Goal: Information Seeking & Learning: Learn about a topic

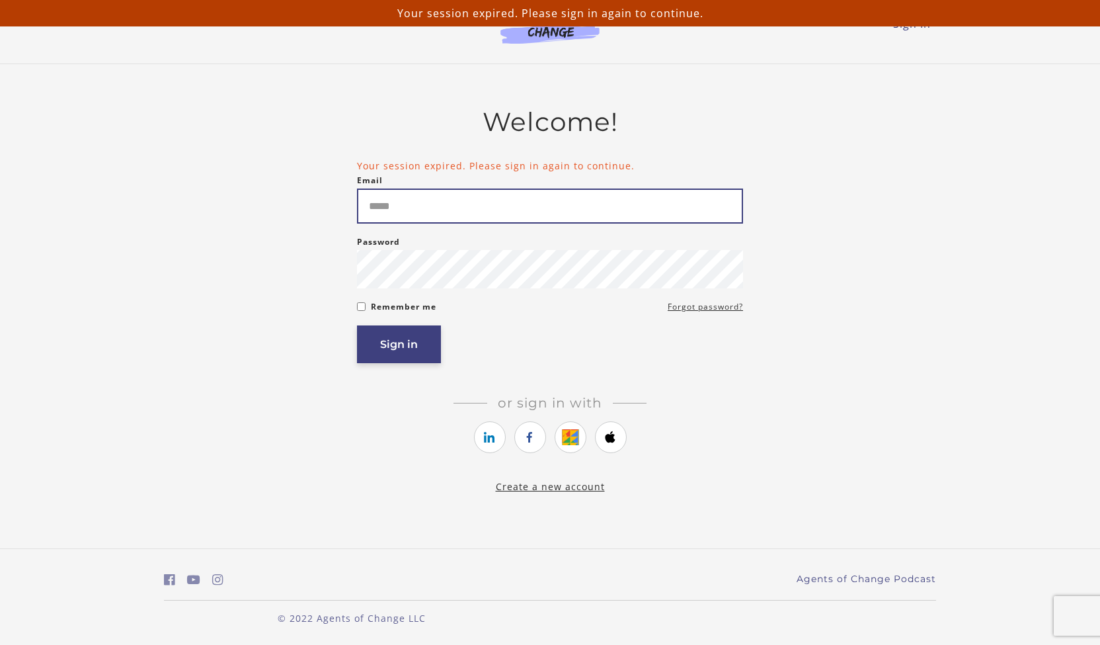
type input "**********"
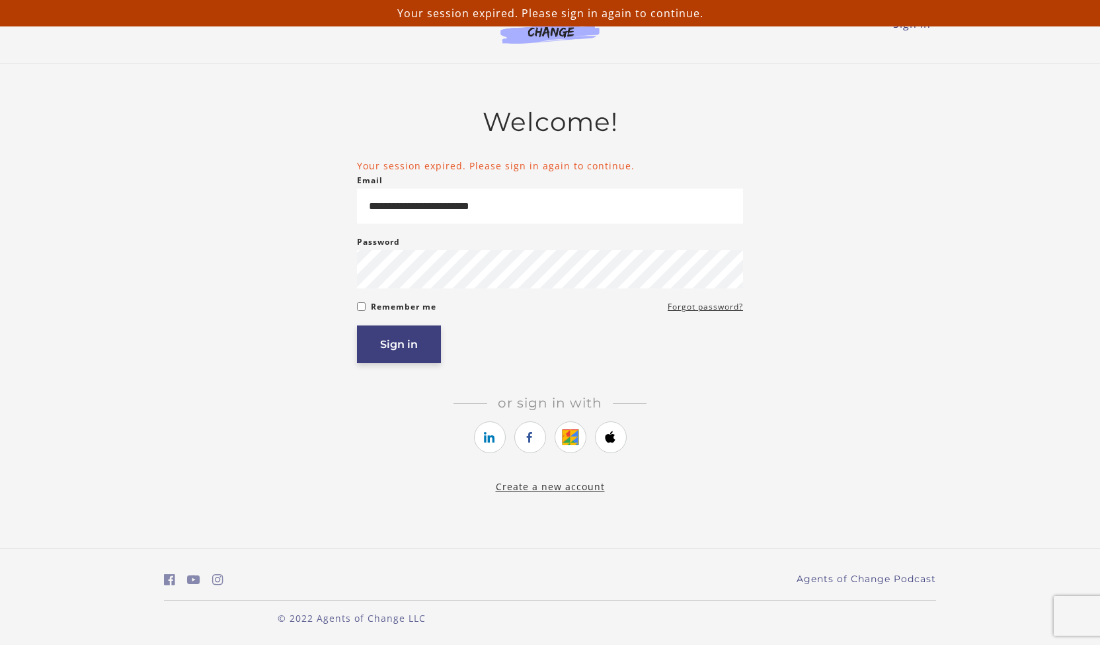
click at [417, 362] on button "Sign in" at bounding box center [399, 344] width 84 height 38
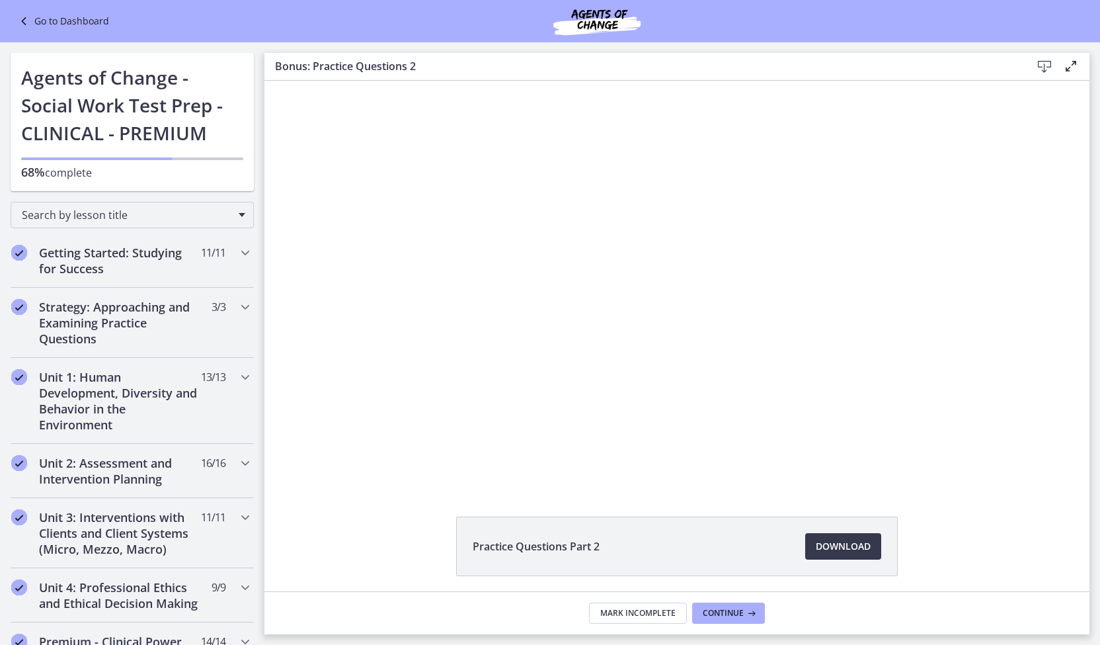
click at [1058, 212] on div "Click for sound @keyframes VOLUME_SMALL_WAVE_FLASH { 0% { opacity: 0; } 33% { o…" at bounding box center [676, 283] width 825 height 405
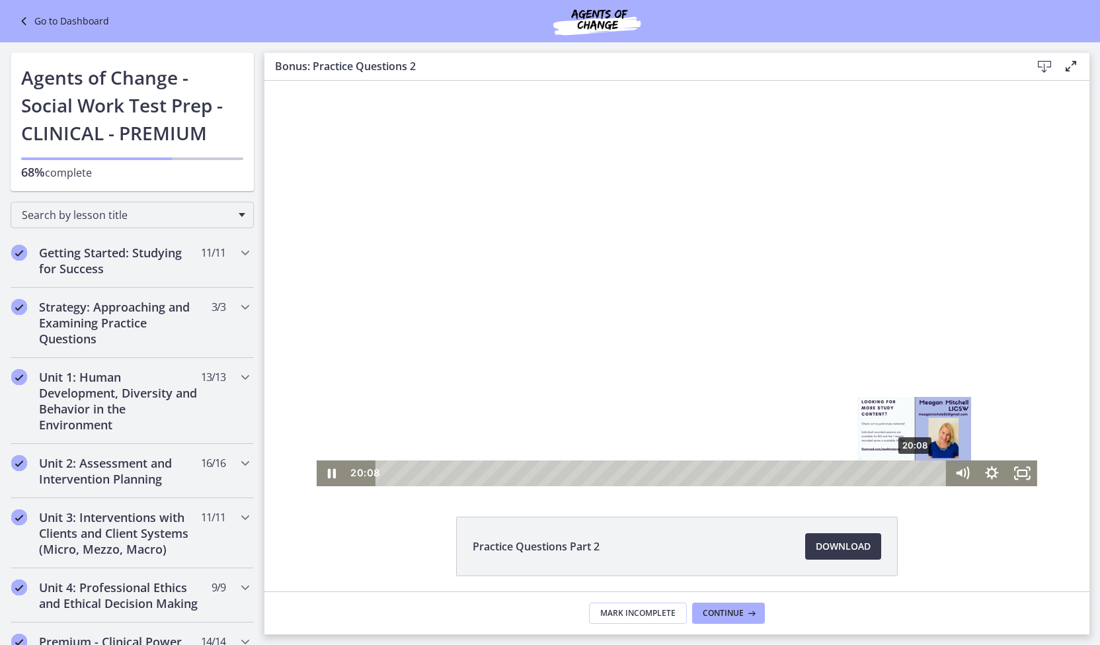
click at [911, 475] on div "20:08" at bounding box center [663, 473] width 553 height 26
click at [930, 471] on div "20:50" at bounding box center [663, 473] width 553 height 26
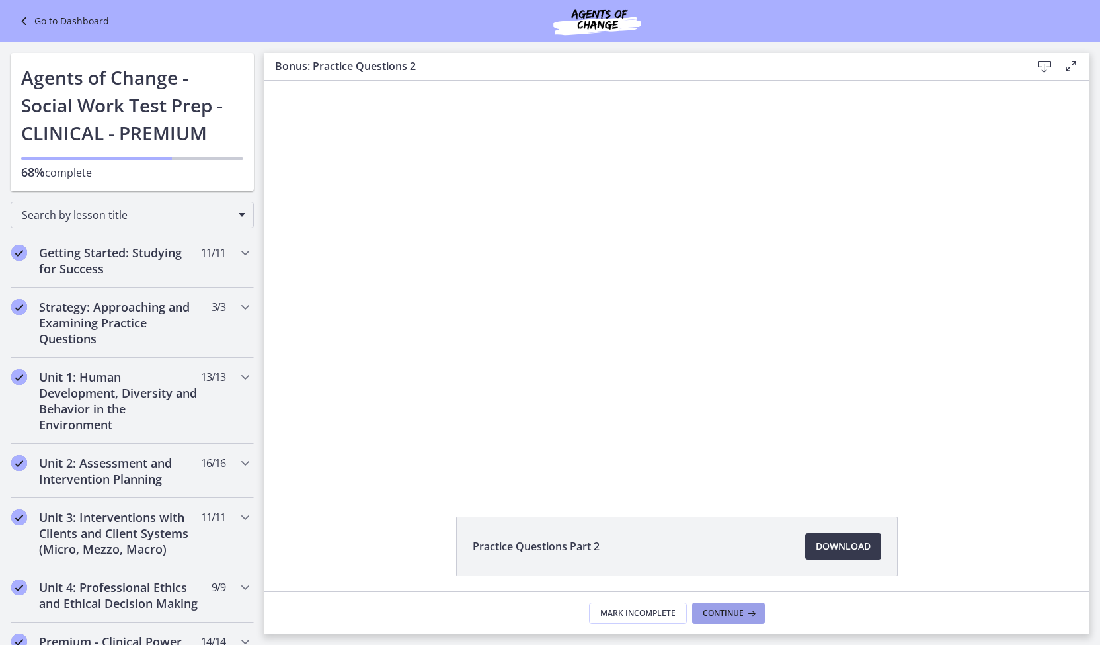
click at [722, 620] on button "Continue" at bounding box center [728, 612] width 73 height 21
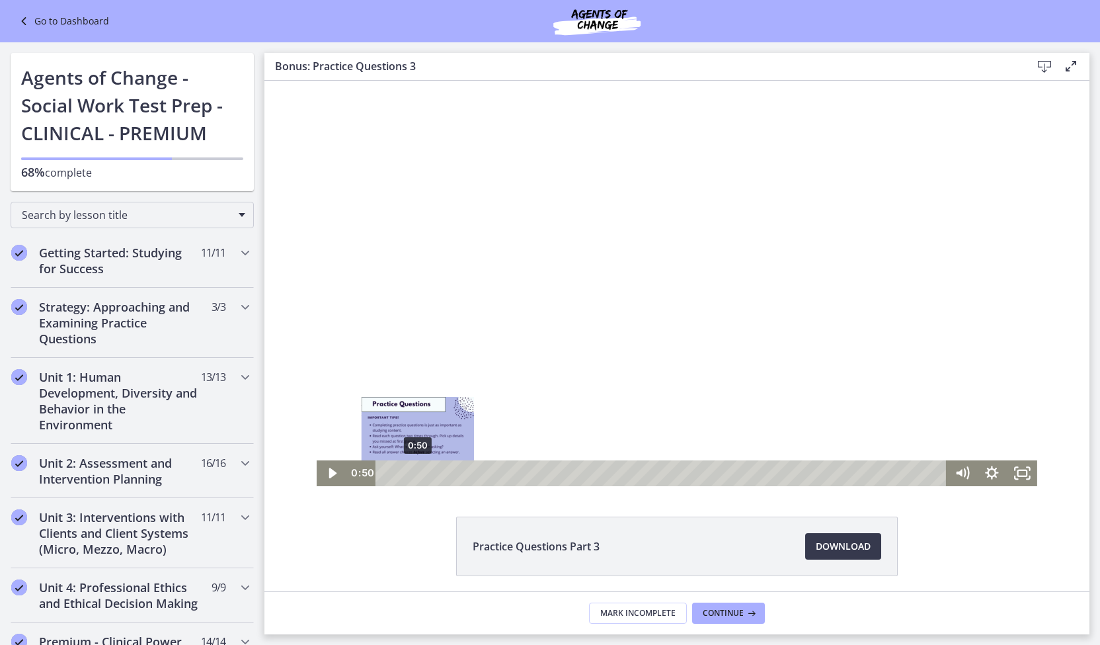
click at [413, 475] on div "0:50" at bounding box center [663, 473] width 553 height 26
click at [407, 471] on div "0:41" at bounding box center [663, 473] width 553 height 26
click at [329, 469] on icon "Play Video" at bounding box center [333, 473] width 9 height 13
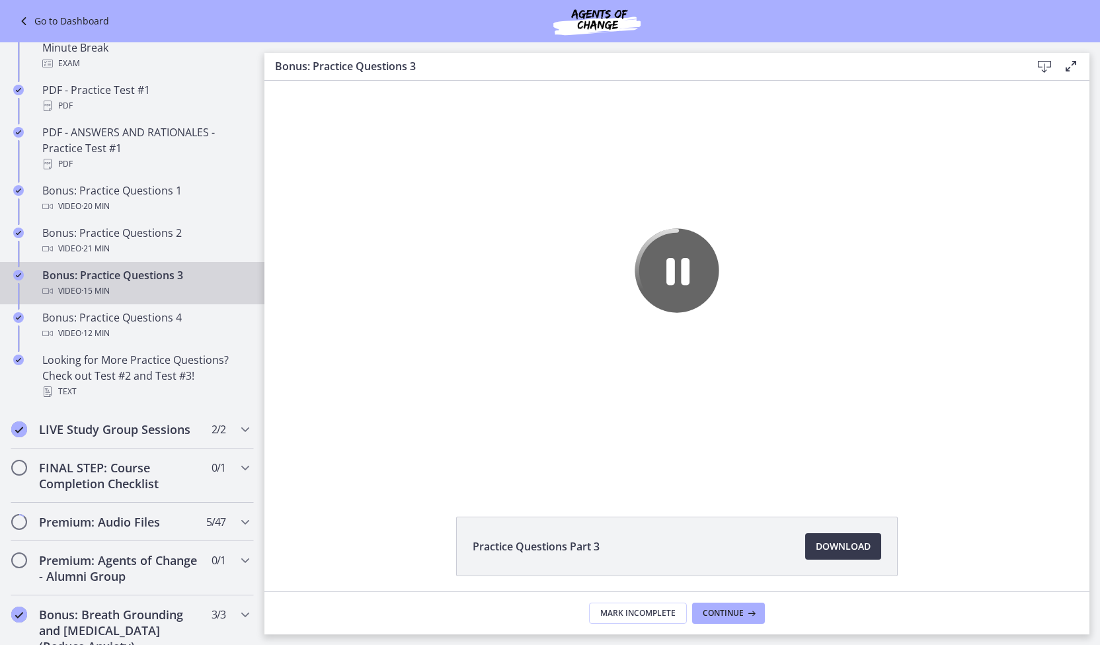
scroll to position [740, 0]
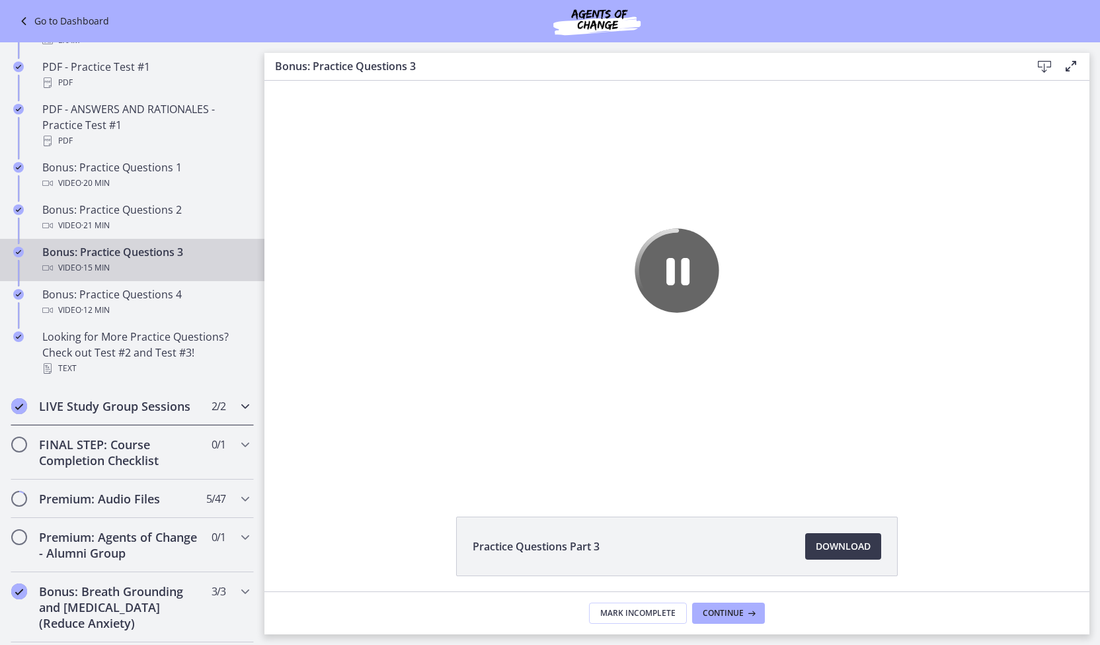
click at [237, 410] on icon "Chapters" at bounding box center [245, 406] width 16 height 16
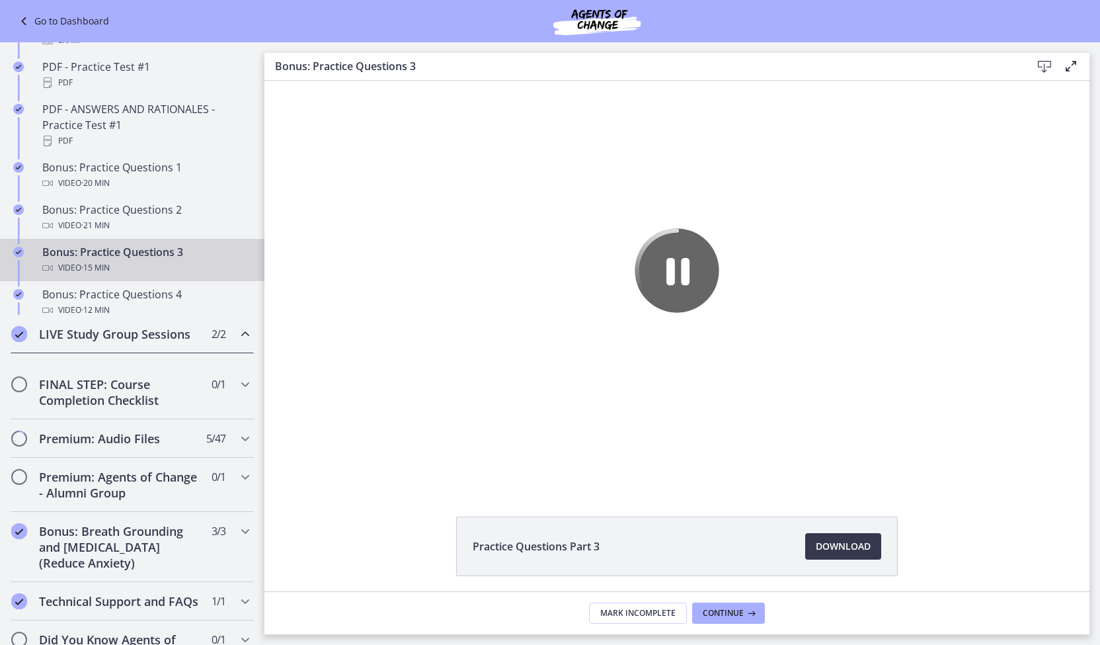
scroll to position [569, 0]
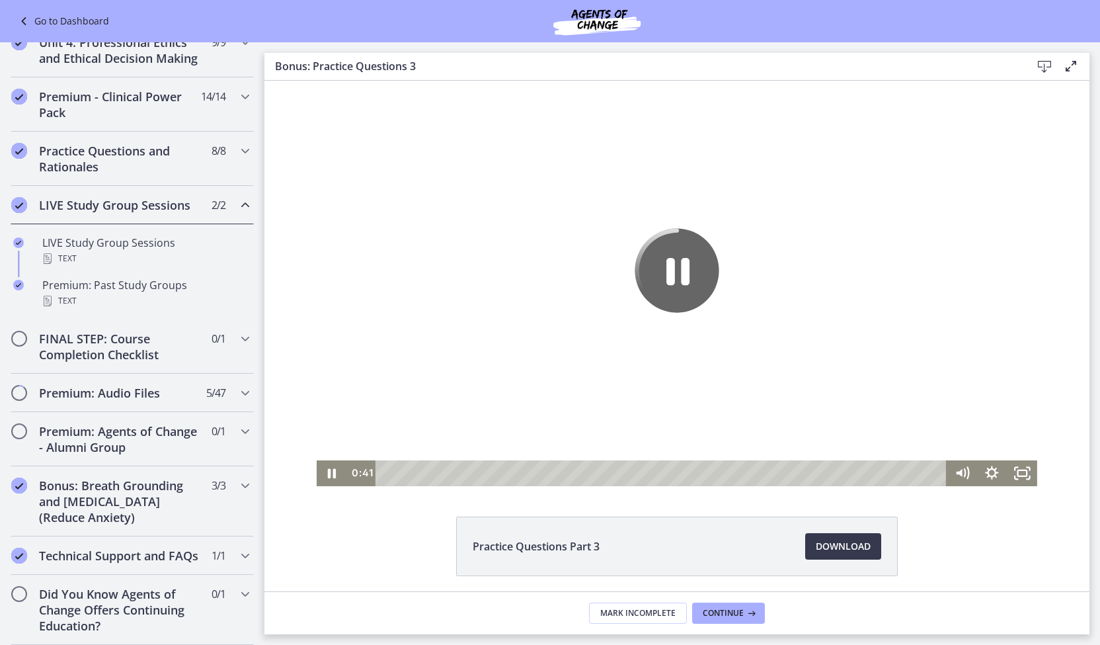
click at [366, 376] on div at bounding box center [677, 283] width 721 height 405
click at [336, 476] on icon "Pause" at bounding box center [332, 473] width 30 height 26
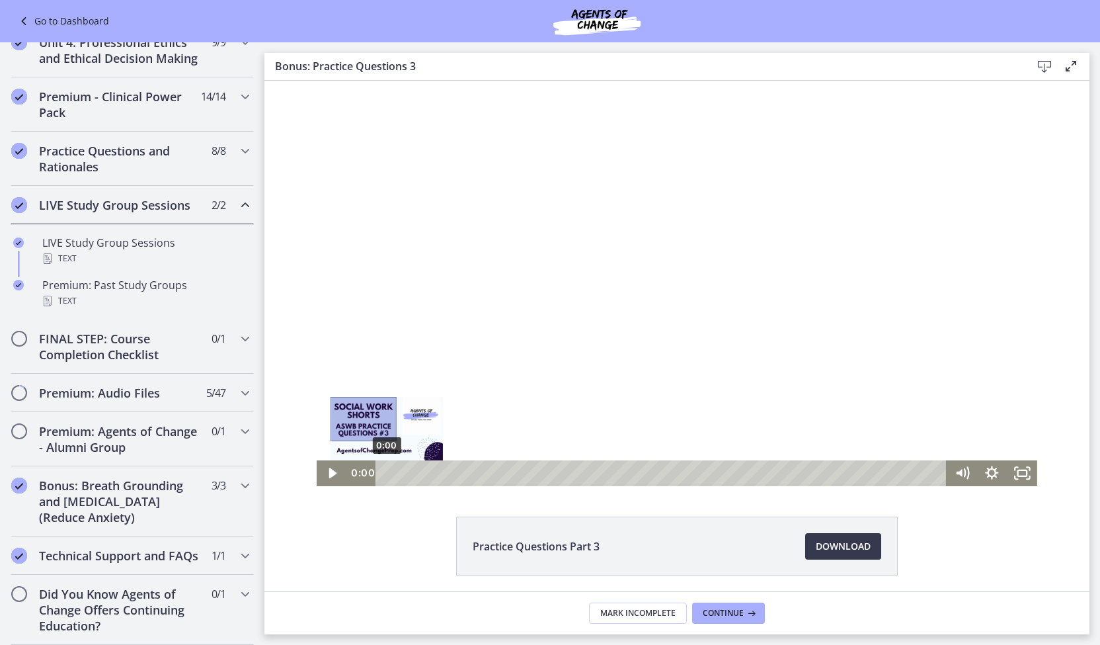
click at [387, 473] on div "0:00" at bounding box center [663, 473] width 553 height 26
click at [329, 471] on icon "Play Video" at bounding box center [333, 473] width 9 height 13
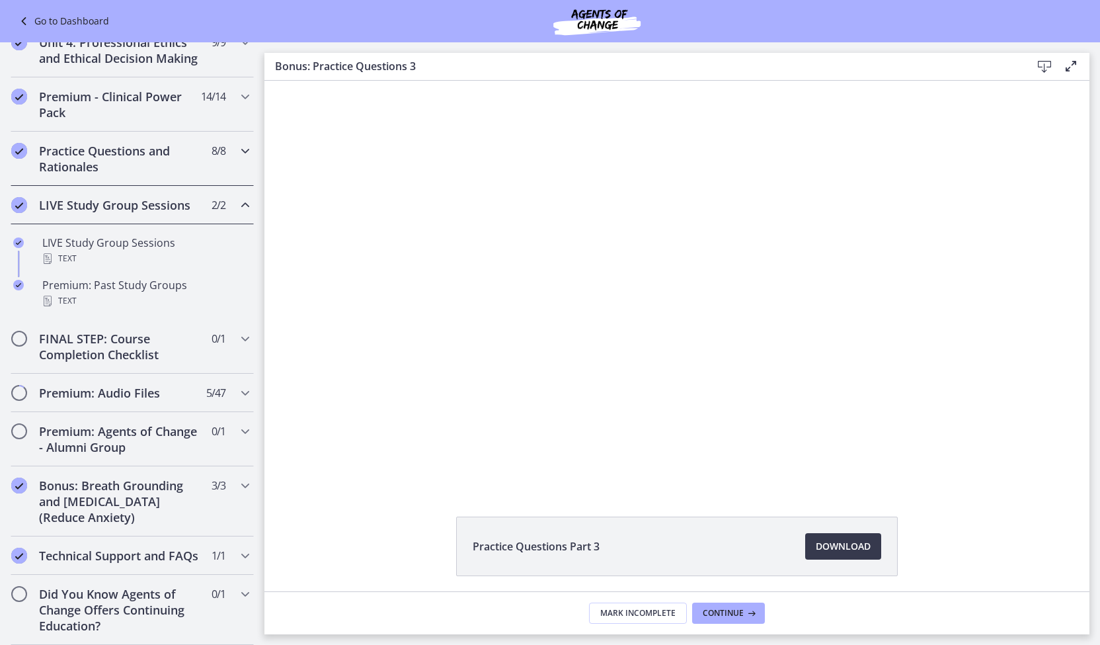
click at [237, 143] on icon "Chapters" at bounding box center [245, 151] width 16 height 16
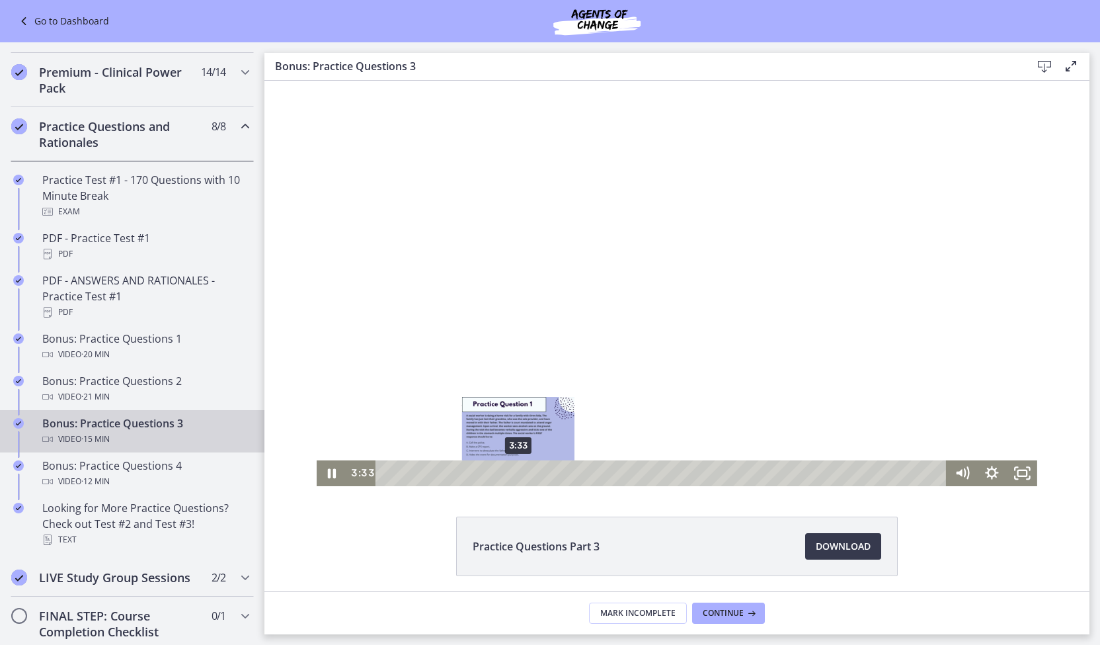
click at [514, 475] on div "3:33" at bounding box center [663, 473] width 553 height 26
click at [514, 475] on div "Playbar" at bounding box center [518, 473] width 9 height 9
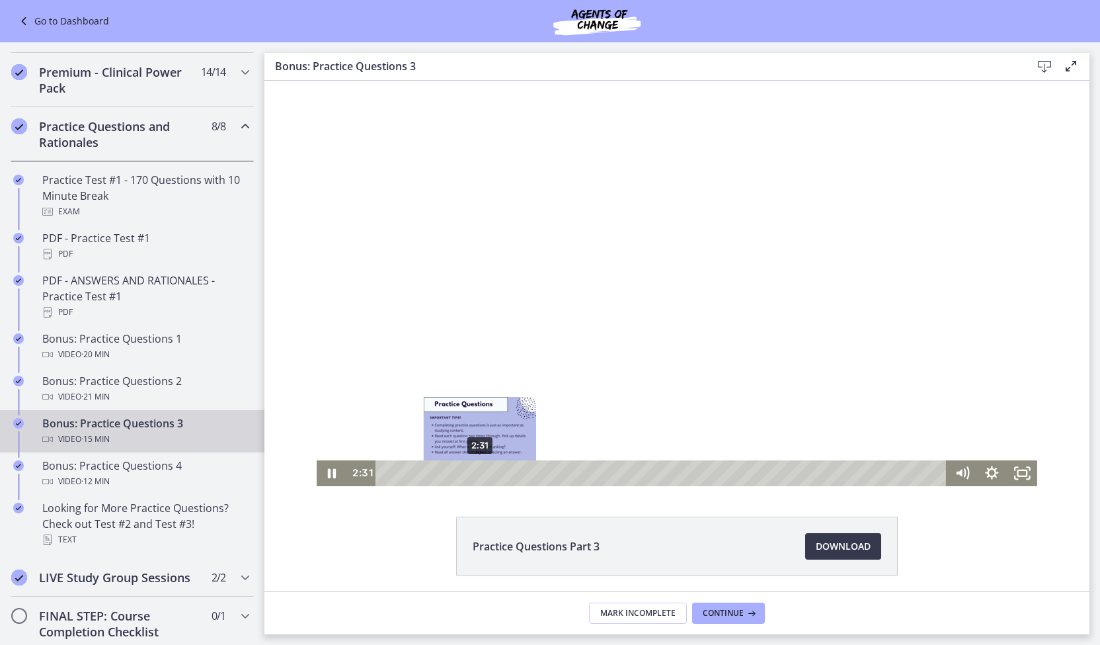
click at [475, 473] on div "2:31" at bounding box center [663, 473] width 553 height 26
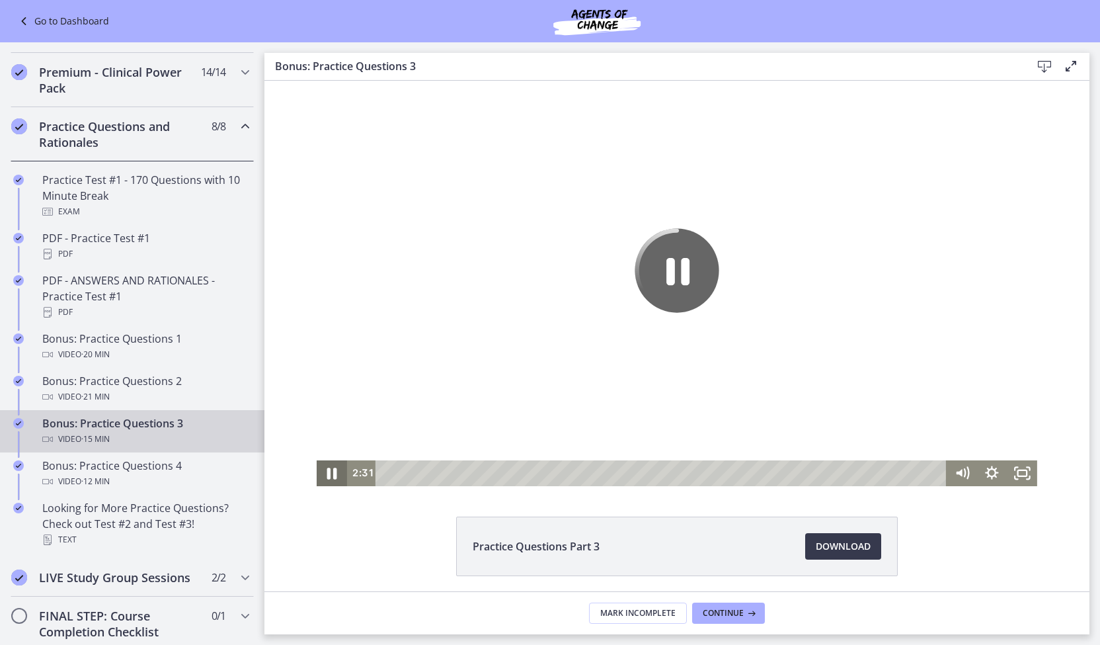
click at [333, 470] on icon "Pause" at bounding box center [332, 473] width 36 height 31
click at [329, 471] on icon "Play Video" at bounding box center [333, 473] width 9 height 13
click at [327, 471] on icon "Pause" at bounding box center [332, 473] width 36 height 31
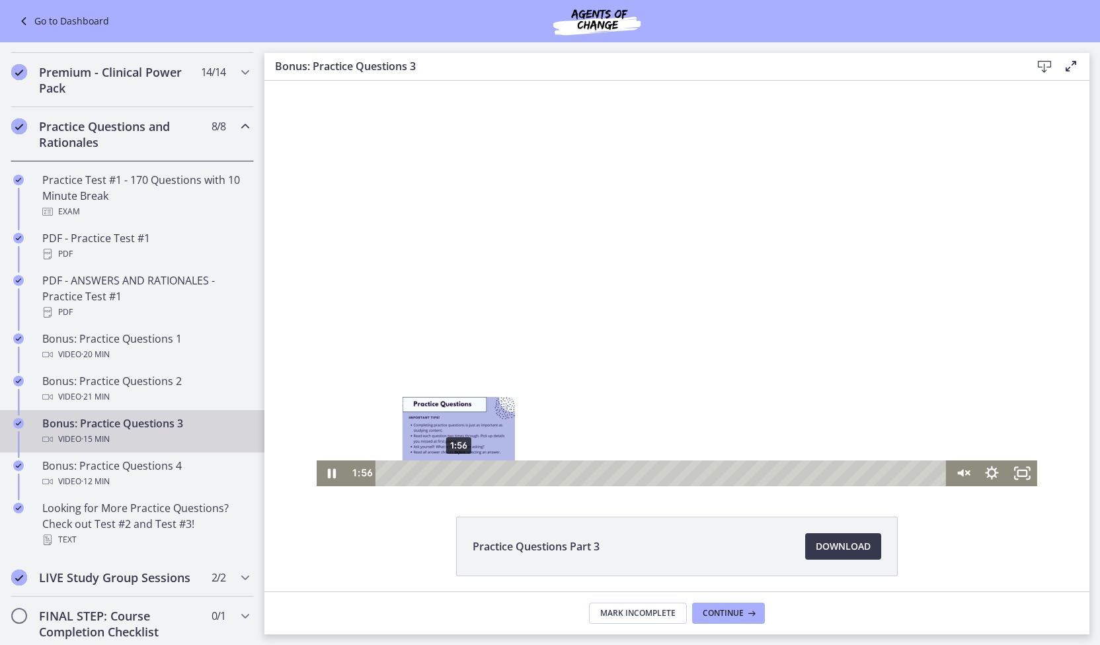
click at [454, 471] on div "1:56" at bounding box center [663, 473] width 553 height 26
click at [409, 475] on div "0:43" at bounding box center [663, 473] width 553 height 26
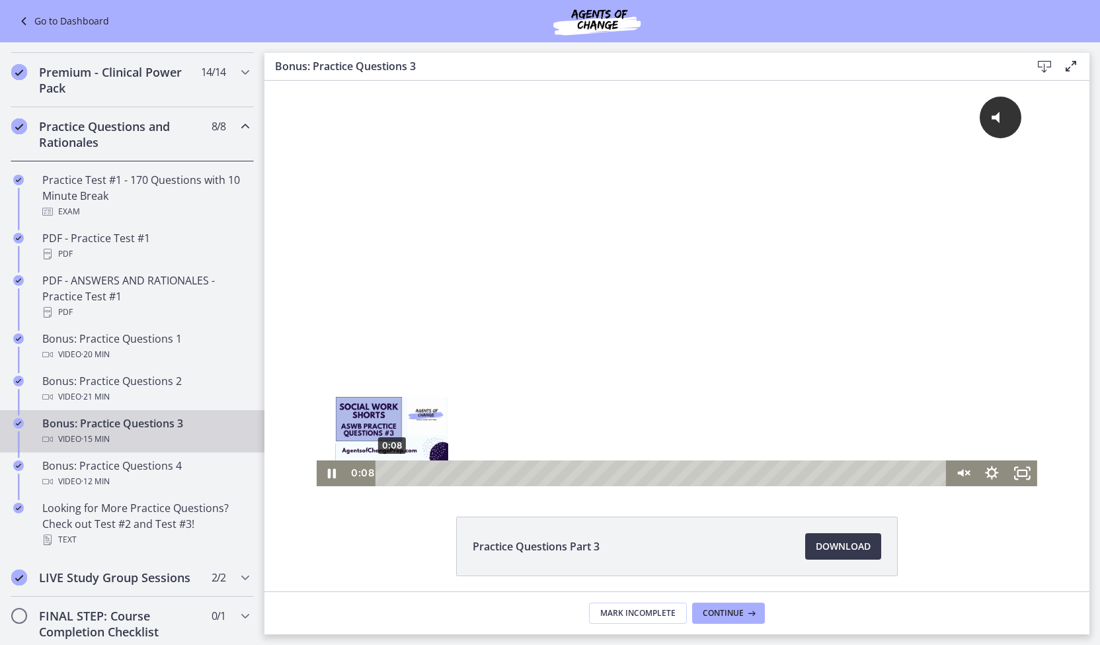
click at [387, 471] on div "0:08" at bounding box center [663, 473] width 553 height 26
click at [405, 474] on div "0:37" at bounding box center [663, 473] width 553 height 26
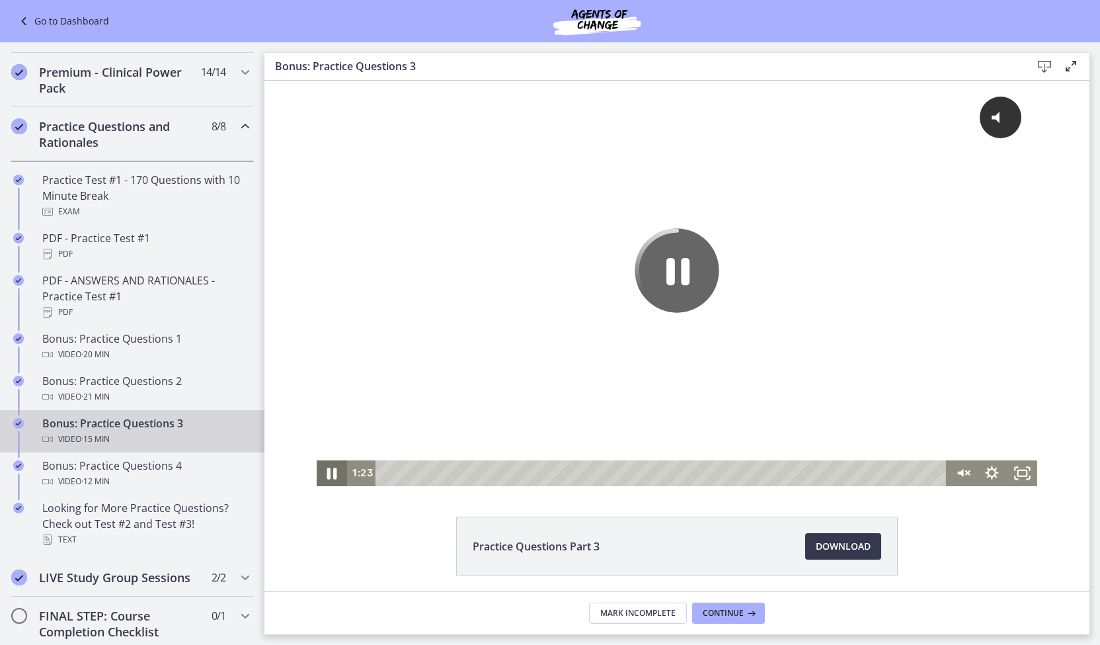
click at [327, 475] on icon "Pause" at bounding box center [332, 473] width 10 height 12
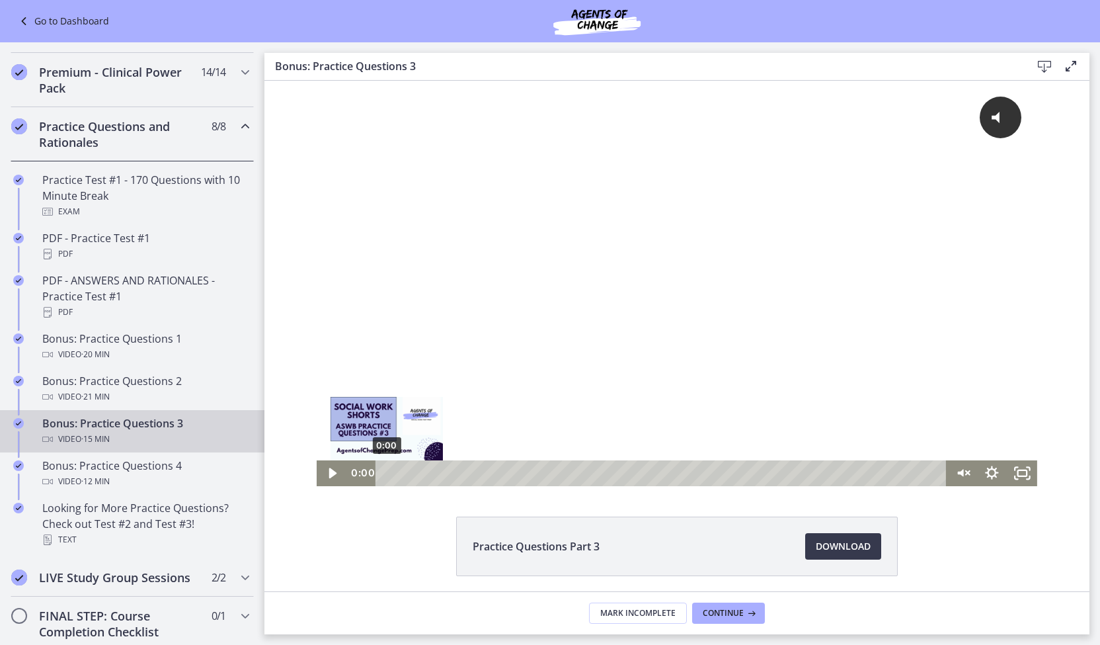
click at [387, 473] on div "0:00" at bounding box center [663, 473] width 553 height 26
click at [329, 471] on icon "Play Video" at bounding box center [333, 473] width 9 height 13
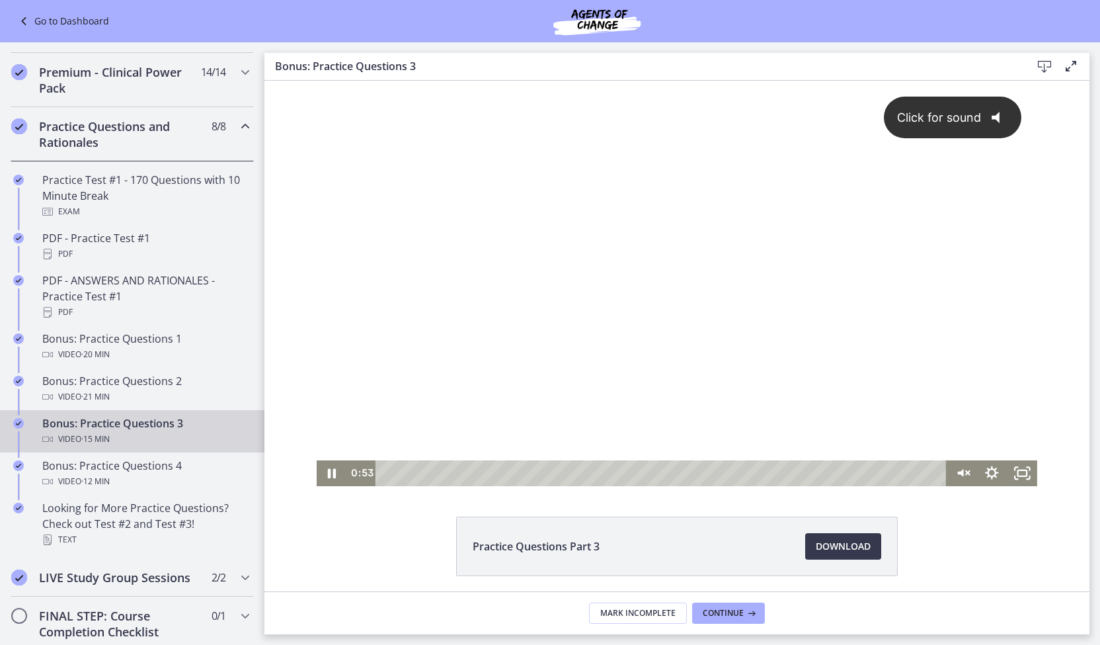
click at [982, 114] on icon "@keyframes VOLUME_SMALL_WAVE_FLASH { 0% { opacity: 0; } 33% { opacity: 1; } 66%…" at bounding box center [1001, 118] width 40 height 40
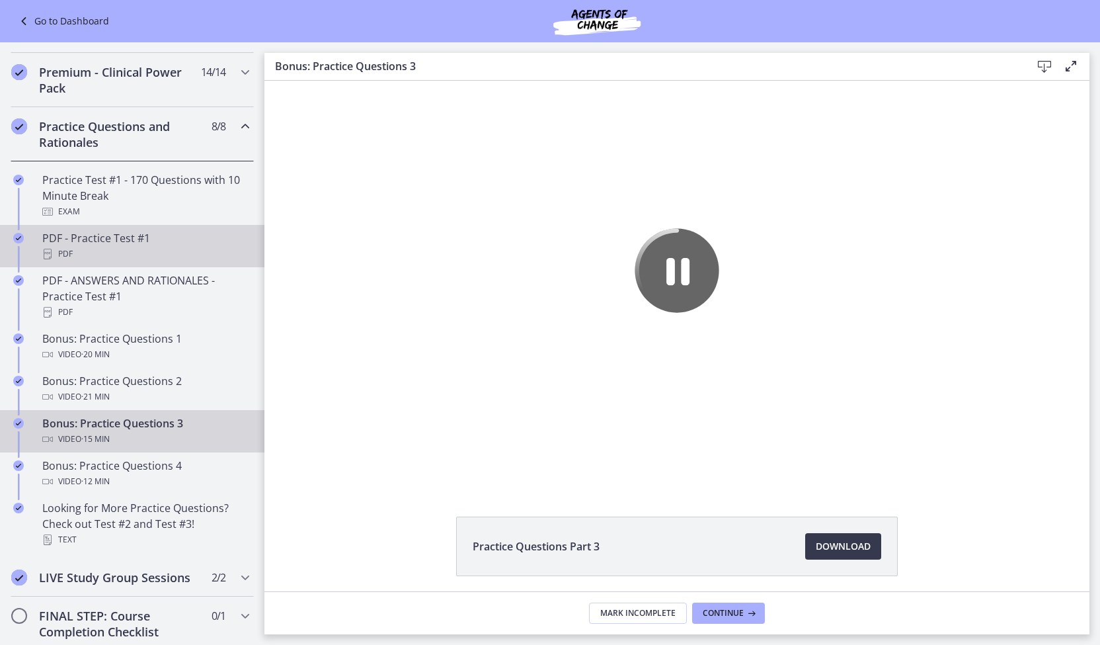
click at [126, 260] on div "PDF" at bounding box center [145, 254] width 206 height 16
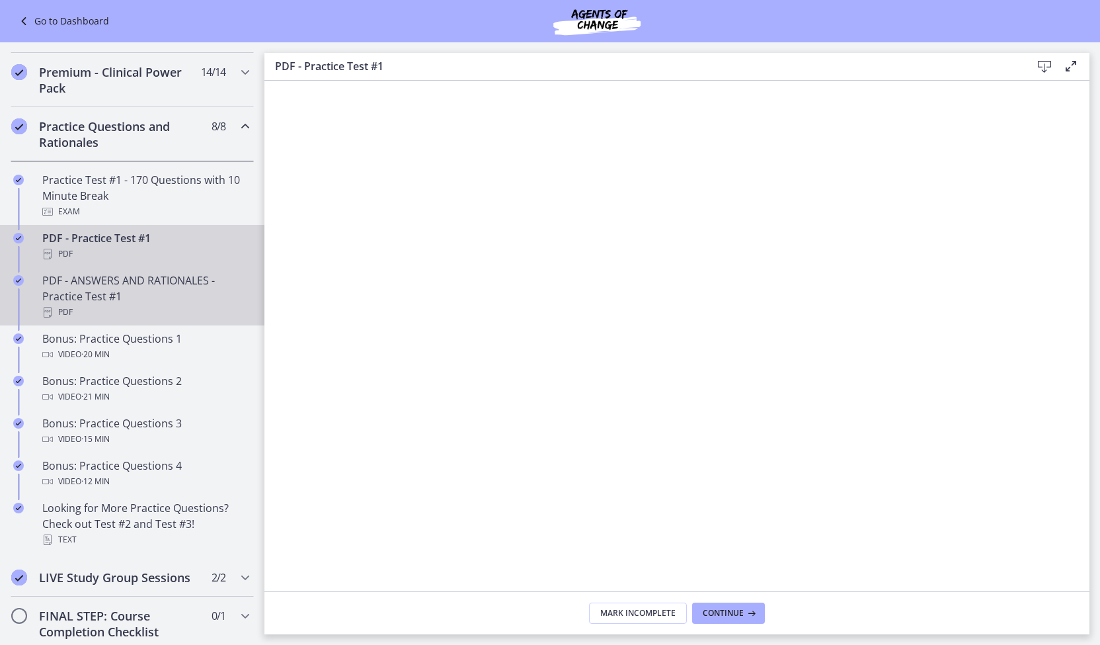
click at [181, 313] on div "PDF - ANSWERS AND RATIONALES - Practice Test #1 PDF" at bounding box center [145, 296] width 206 height 48
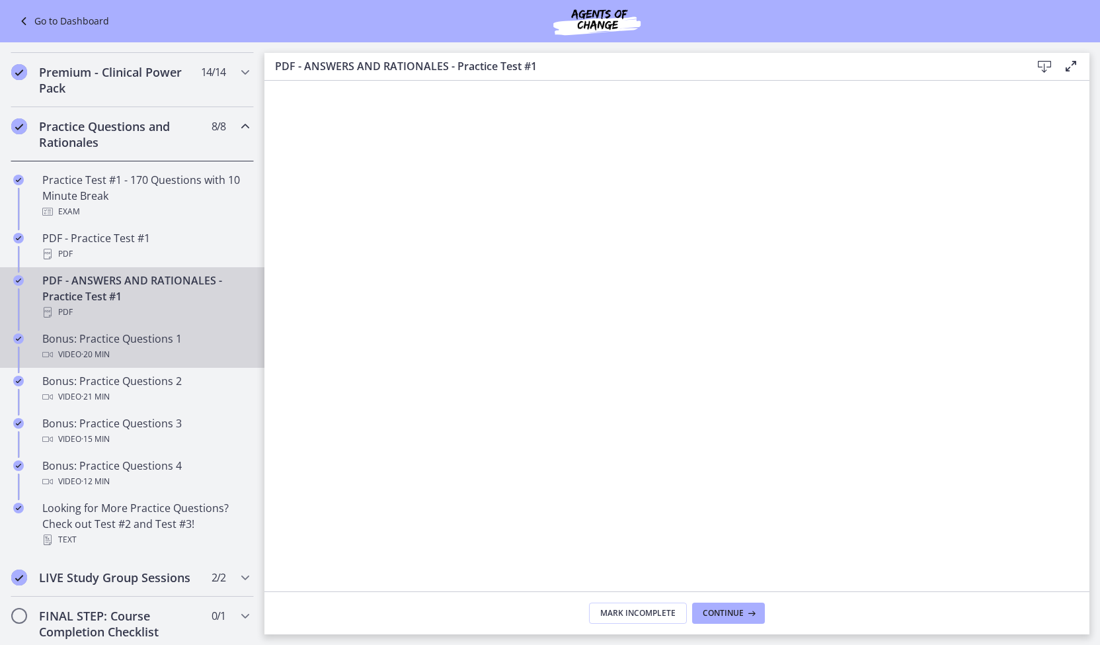
click at [141, 362] on div "Video · 20 min" at bounding box center [145, 354] width 206 height 16
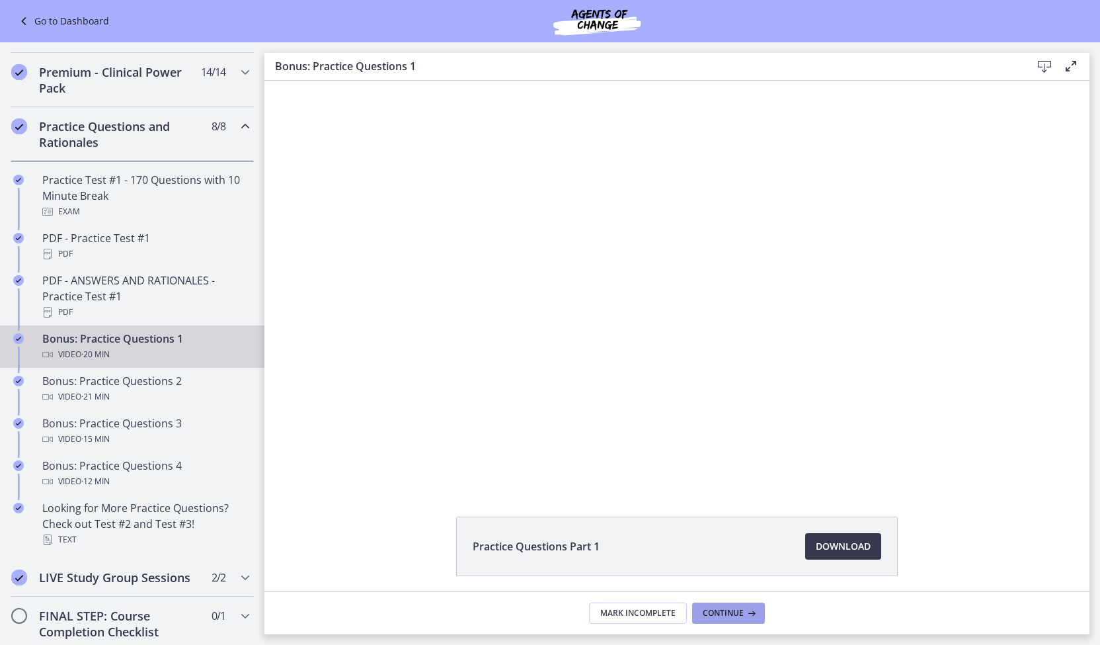
click at [717, 616] on span "Continue" at bounding box center [723, 613] width 41 height 11
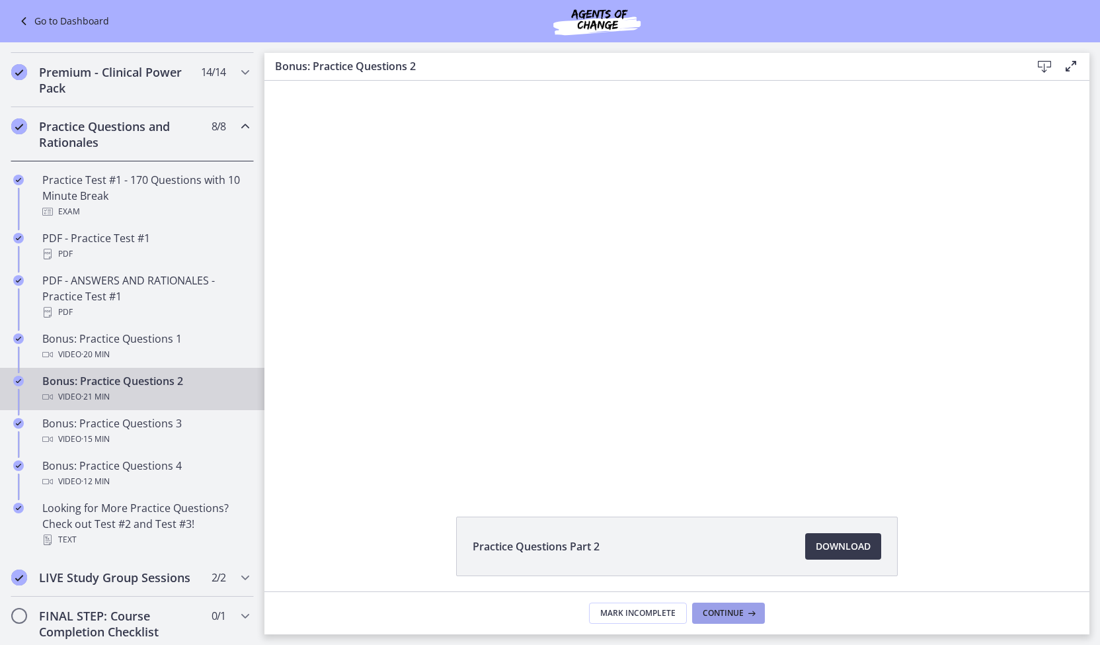
click at [719, 612] on span "Continue" at bounding box center [723, 613] width 41 height 11
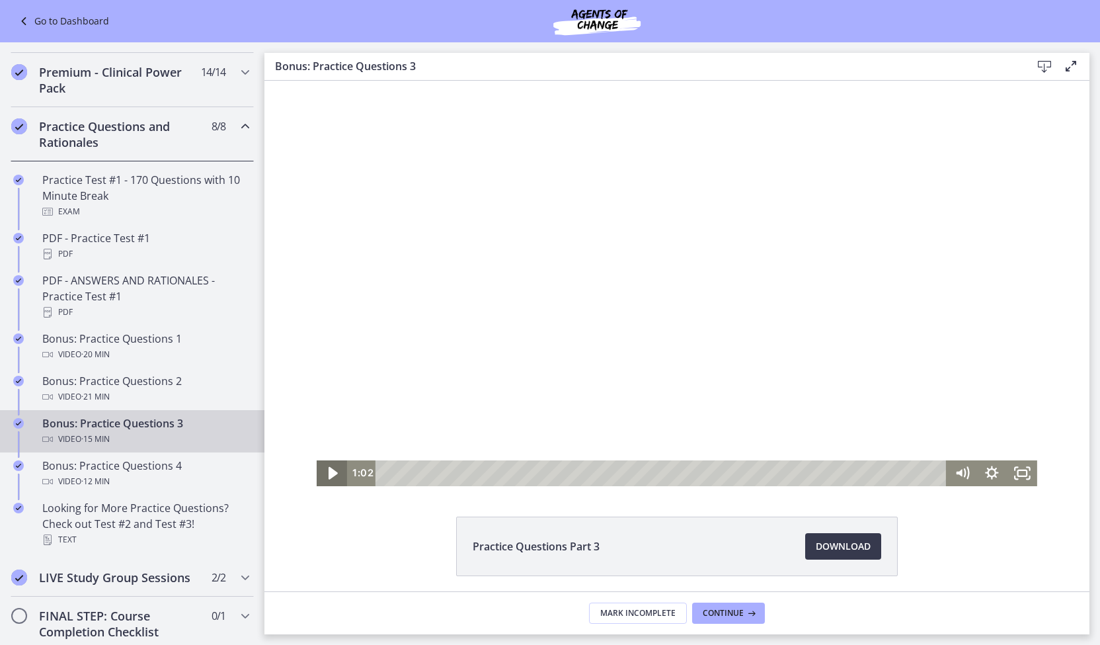
click at [330, 467] on icon "Play Video" at bounding box center [333, 473] width 36 height 31
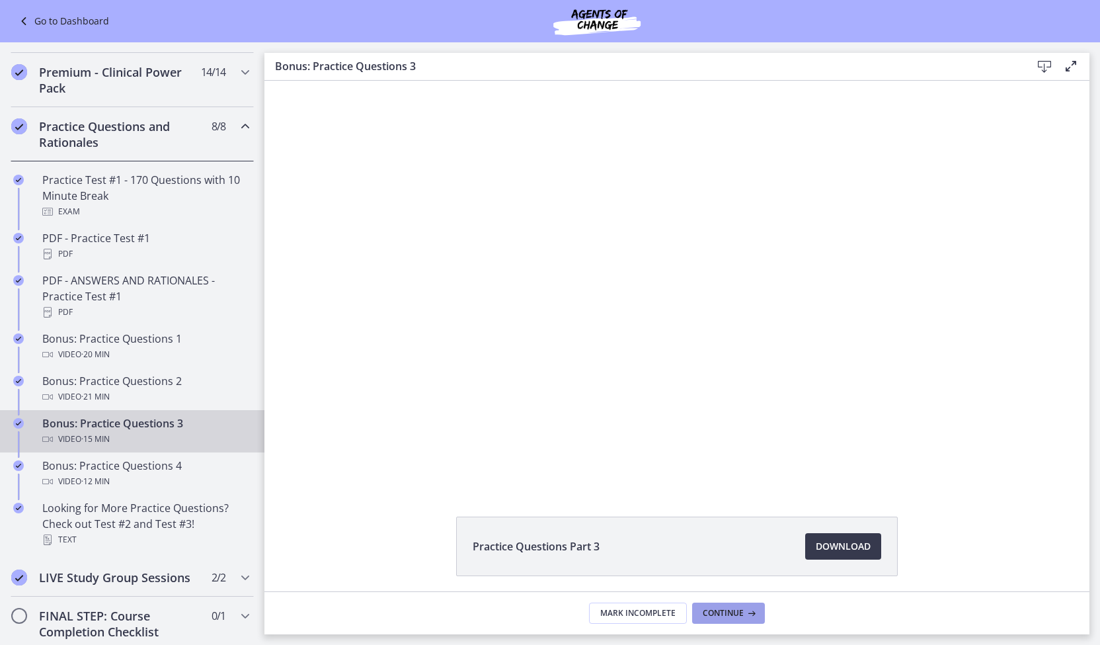
click at [726, 616] on span "Continue" at bounding box center [723, 613] width 41 height 11
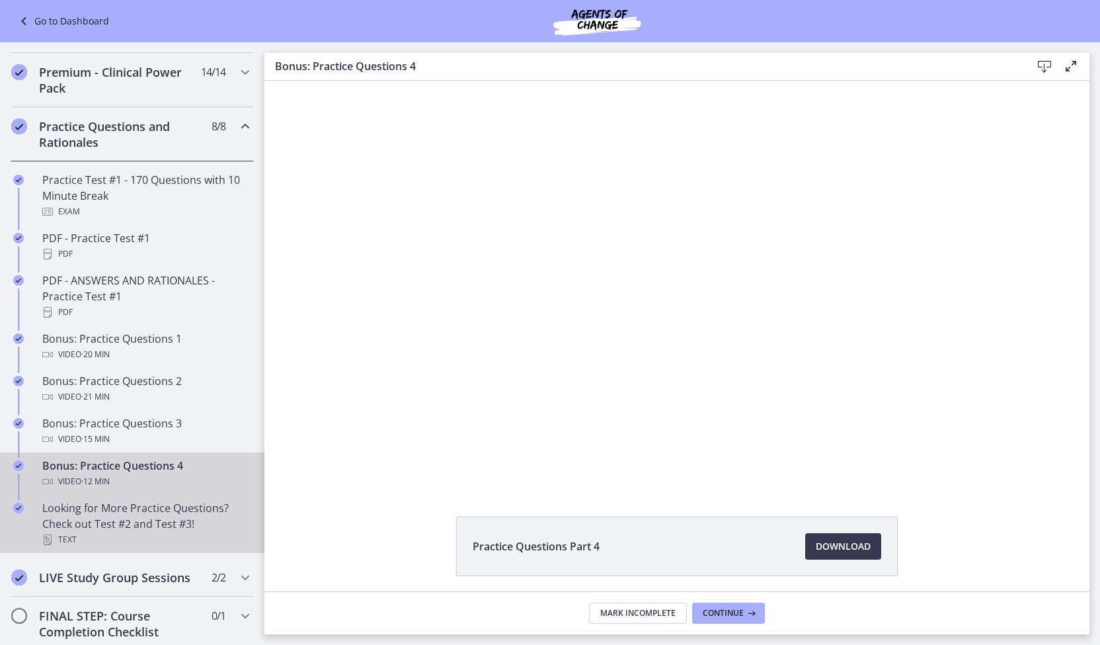
click at [126, 521] on div "Looking for More Practice Questions? Check out Test #2 and Test #3! Text" at bounding box center [145, 524] width 206 height 48
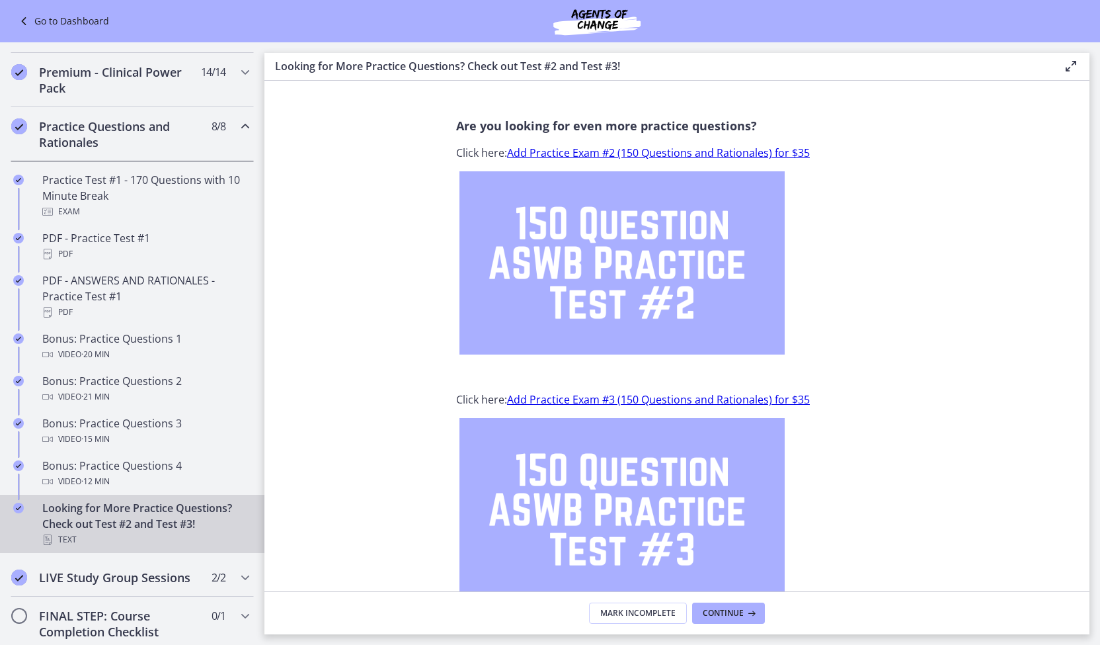
click at [645, 151] on link "Add Practice Exam #2 (150 Questions and Rationales) for $35" at bounding box center [658, 152] width 303 height 15
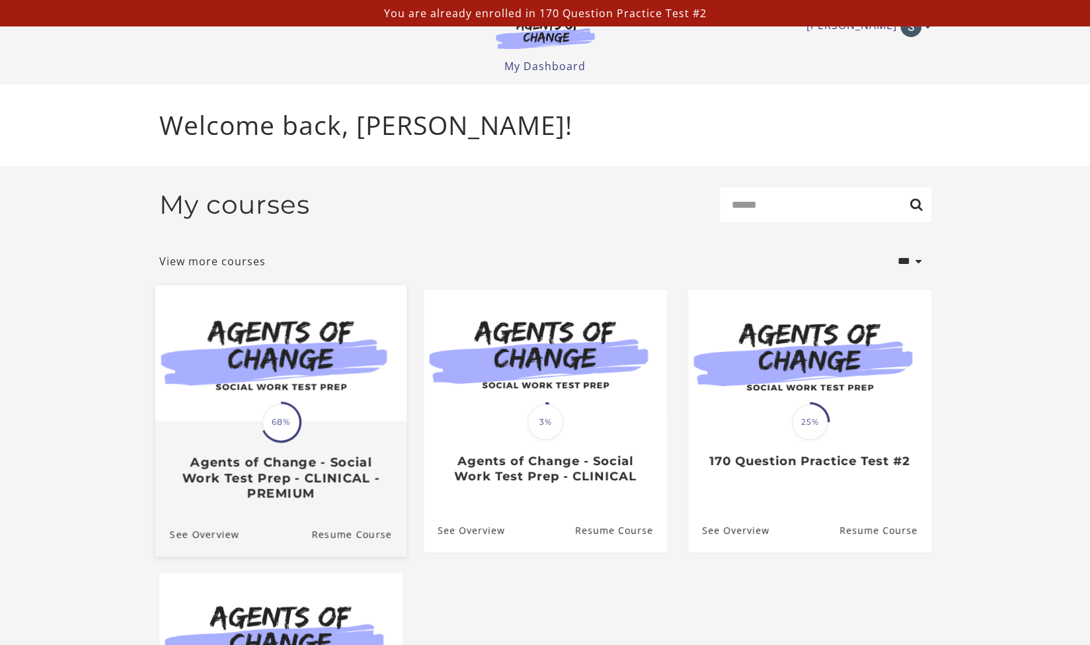
click at [299, 438] on div "Translation missing: en.liquid.partials.dashboard_course_card.progress_descript…" at bounding box center [280, 421] width 41 height 41
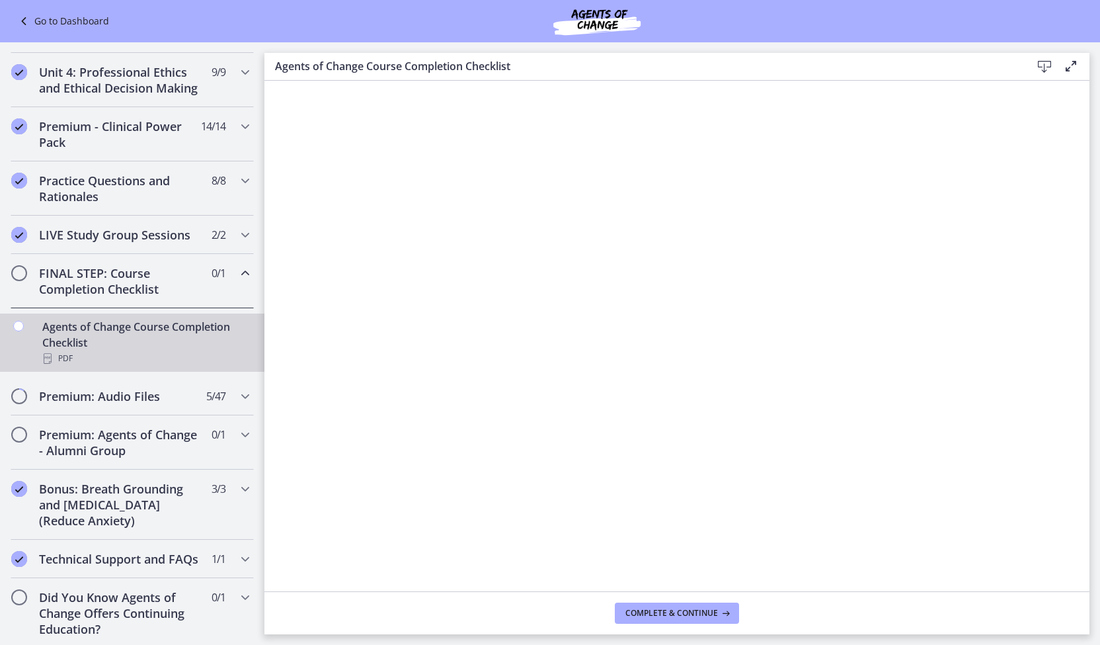
scroll to position [543, 0]
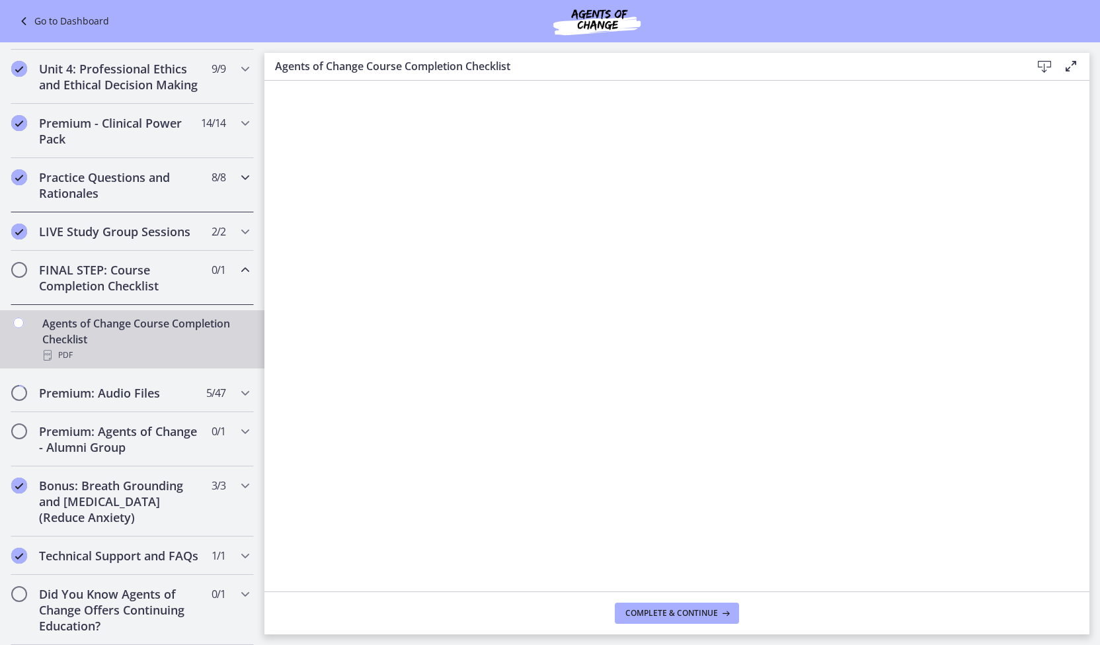
click at [237, 169] on icon "Chapters" at bounding box center [245, 177] width 16 height 16
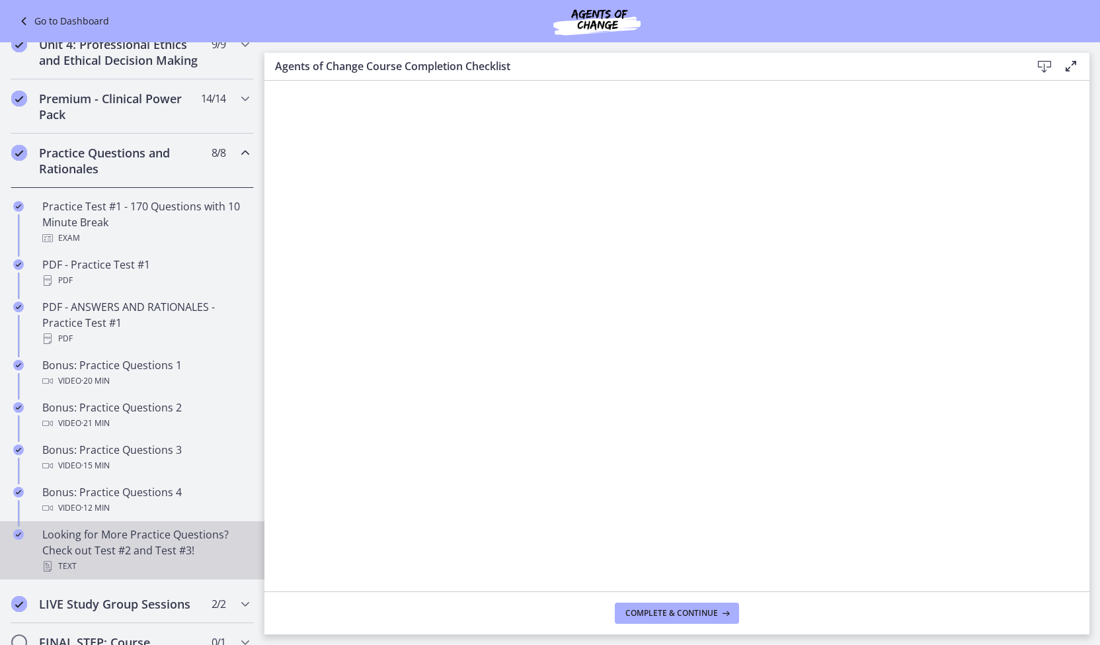
click at [181, 557] on div "Looking for More Practice Questions? Check out Test #2 and Test #3! Text" at bounding box center [145, 550] width 206 height 48
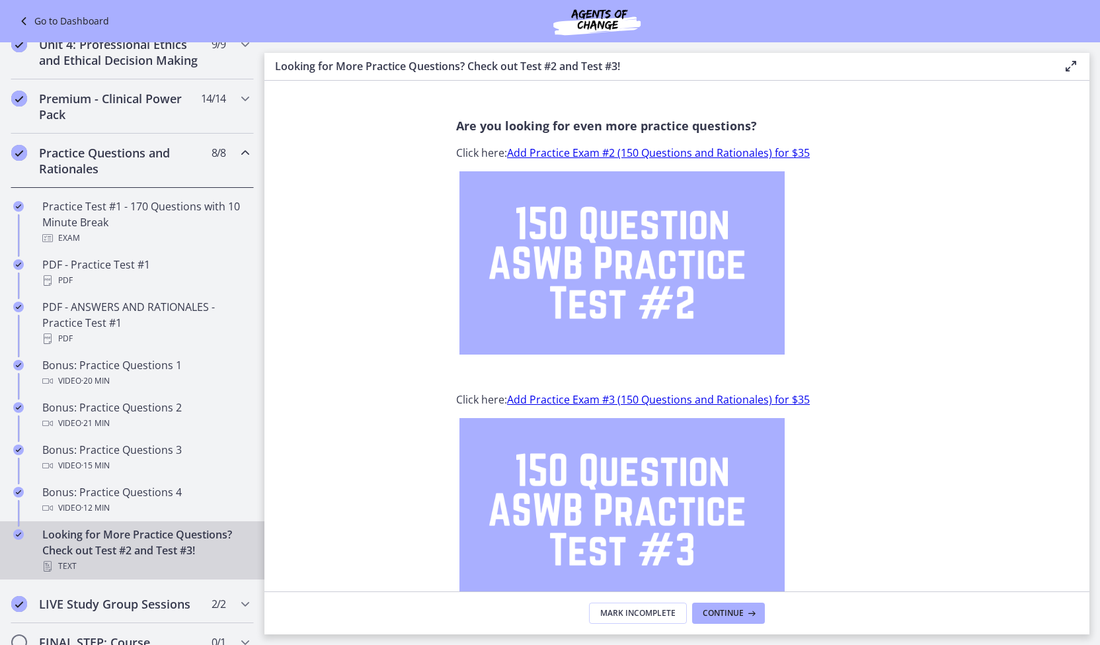
click at [647, 398] on link "Add Practice Exam #3 (150 Questions and Rationales) for $35" at bounding box center [658, 399] width 303 height 15
